Goal: Transaction & Acquisition: Purchase product/service

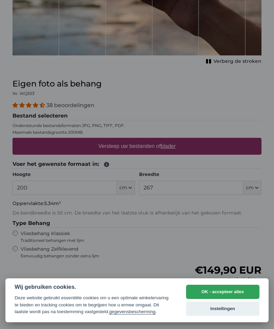
click at [231, 286] on button "OK - accepteer alles" at bounding box center [222, 292] width 73 height 14
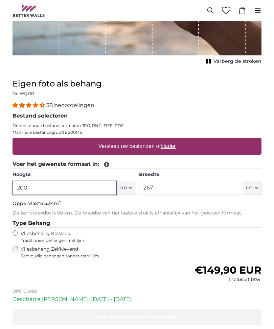
scroll to position [186, 0]
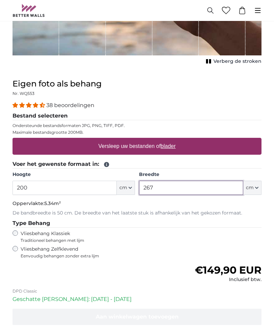
click at [173, 183] on input "267" at bounding box center [191, 188] width 104 height 14
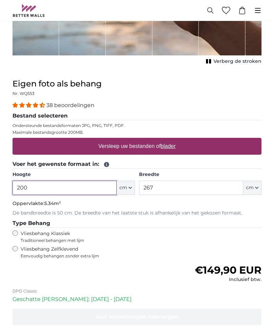
click at [54, 190] on input "200" at bounding box center [65, 188] width 104 height 14
type input "2"
type input "80"
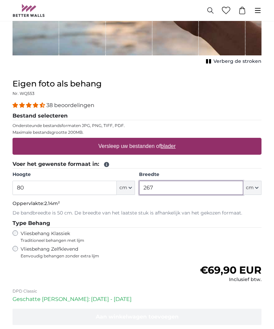
click at [187, 185] on input "267" at bounding box center [191, 188] width 104 height 14
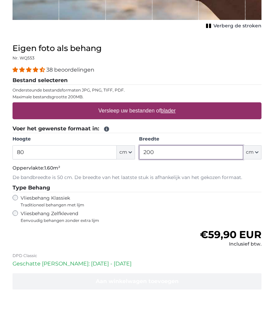
type input "200"
click at [166, 144] on u "blader" at bounding box center [168, 147] width 15 height 6
click at [166, 138] on input "Versleep uw bestanden of blader" at bounding box center [137, 139] width 249 height 2
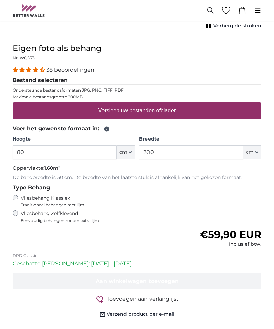
type input "**********"
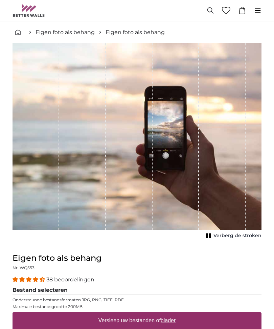
scroll to position [0, 0]
